Goal: Information Seeking & Learning: Learn about a topic

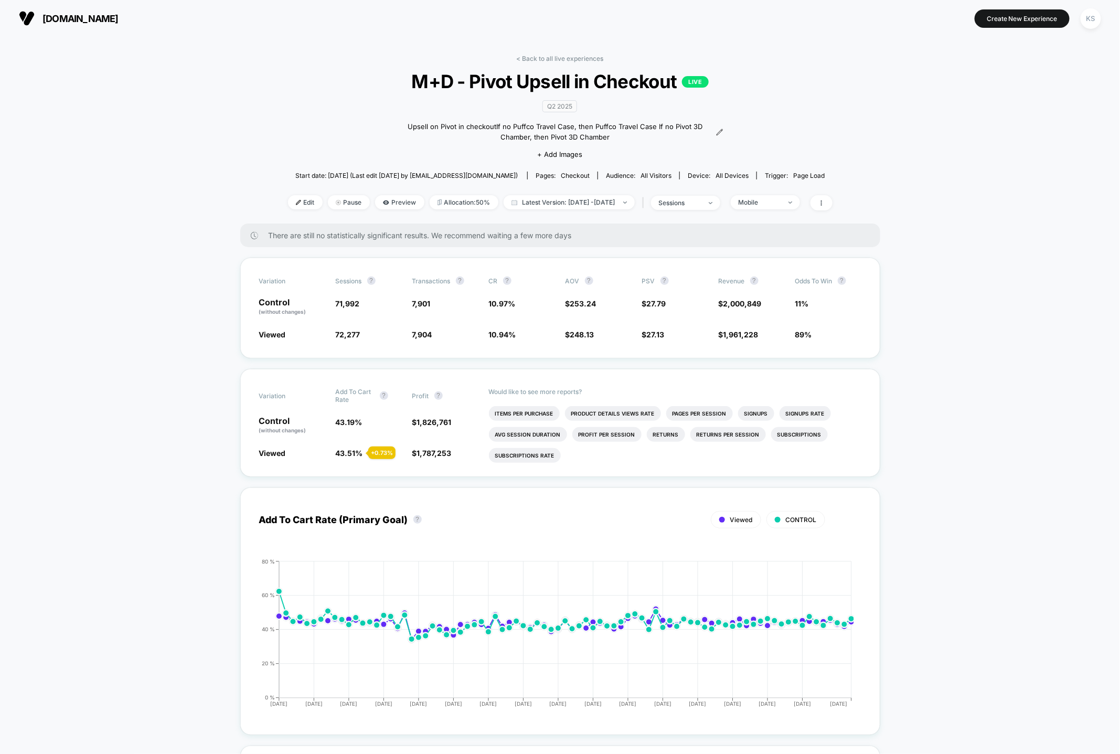
click at [288, 68] on div "< Back to all live experiences M+D - Pivot Upsell in Checkout LIVE Q2 2025 Upse…" at bounding box center [560, 139] width 545 height 169
